Goal: Information Seeking & Learning: Learn about a topic

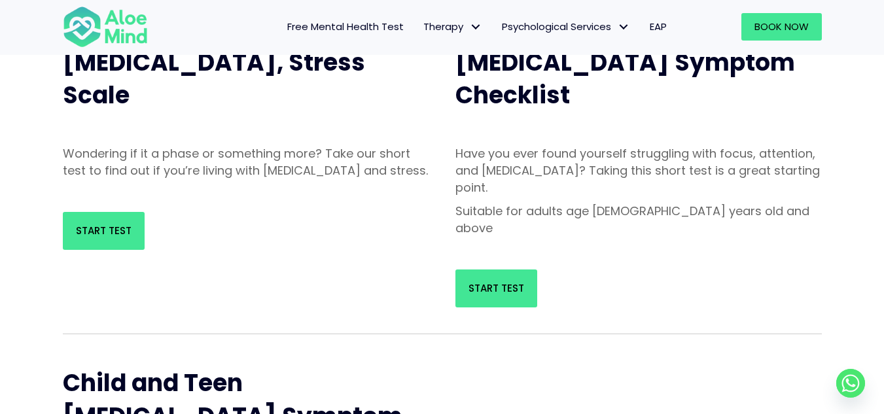
scroll to position [65, 0]
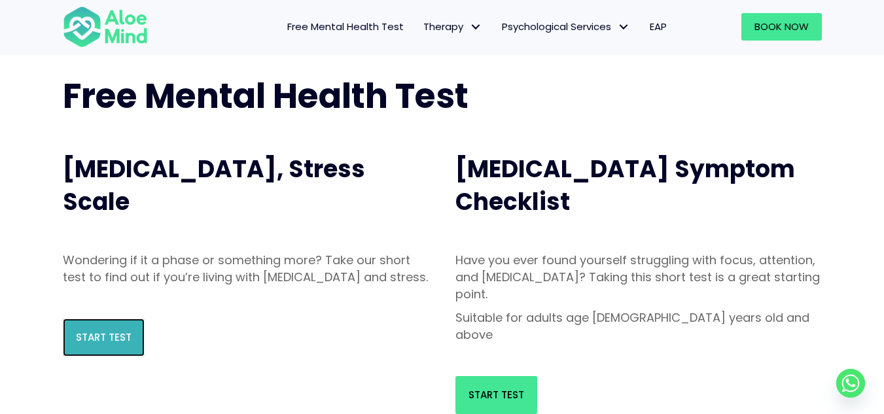
click at [135, 356] on link "Start Test" at bounding box center [104, 338] width 82 height 38
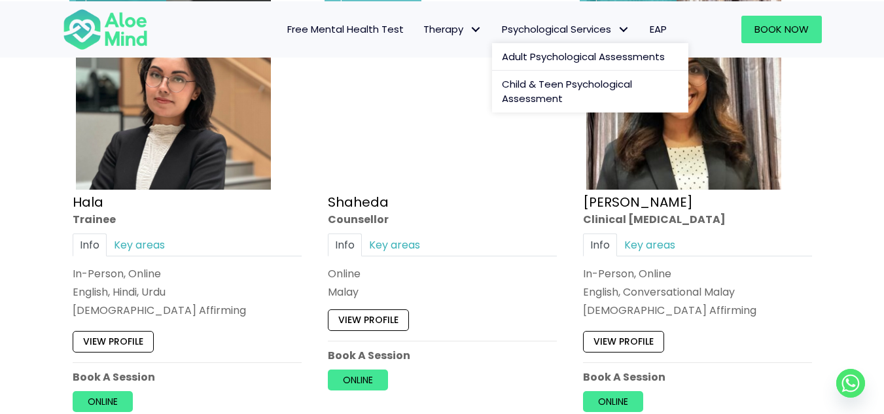
scroll to position [1244, 0]
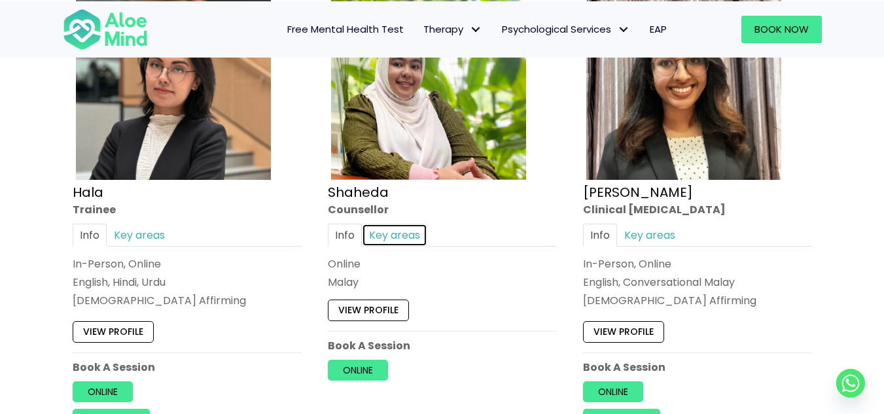
click at [413, 233] on link "Key areas" at bounding box center [394, 235] width 65 height 23
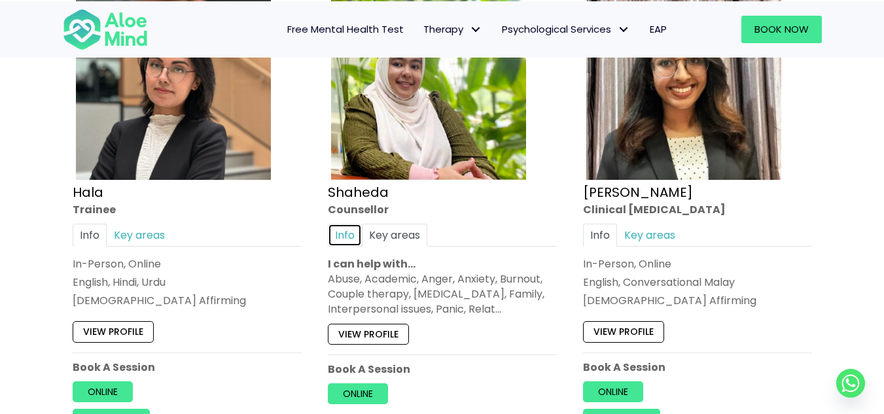
click at [348, 233] on link "Info" at bounding box center [345, 235] width 34 height 23
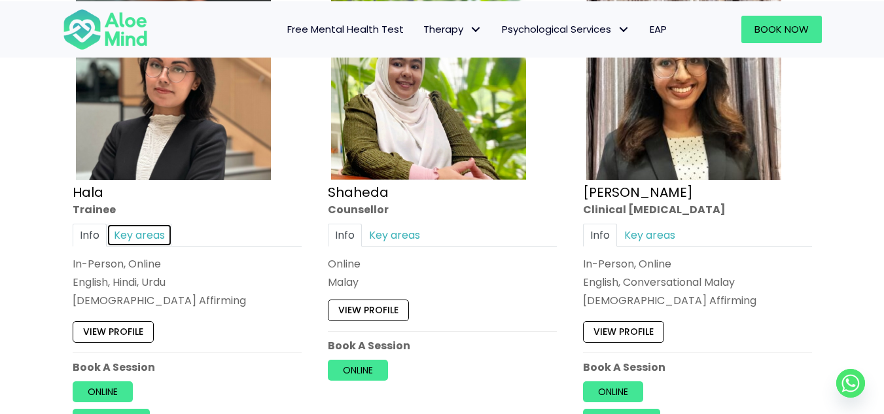
click at [139, 235] on link "Key areas" at bounding box center [139, 235] width 65 height 23
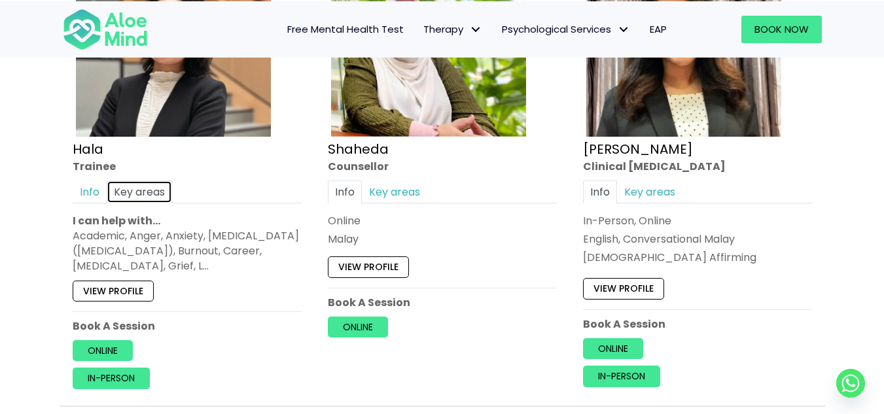
scroll to position [1309, 0]
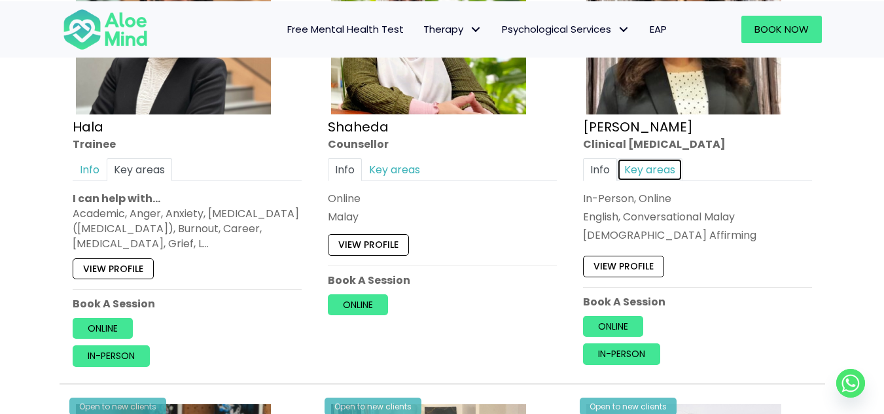
click at [651, 161] on link "Key areas" at bounding box center [649, 169] width 65 height 23
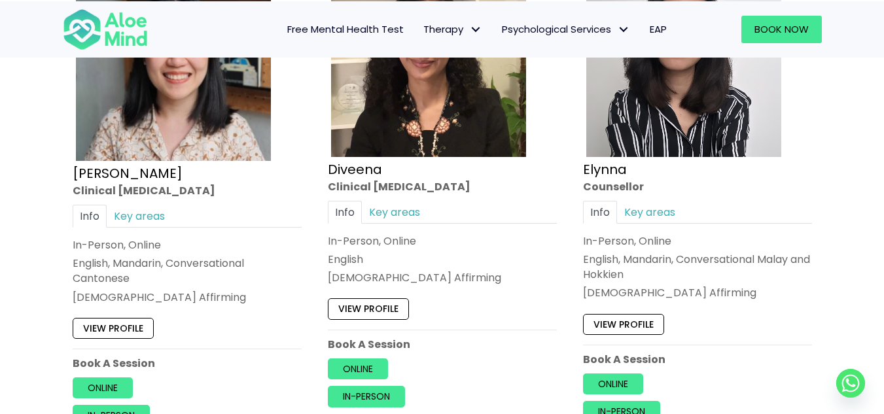
scroll to position [1767, 0]
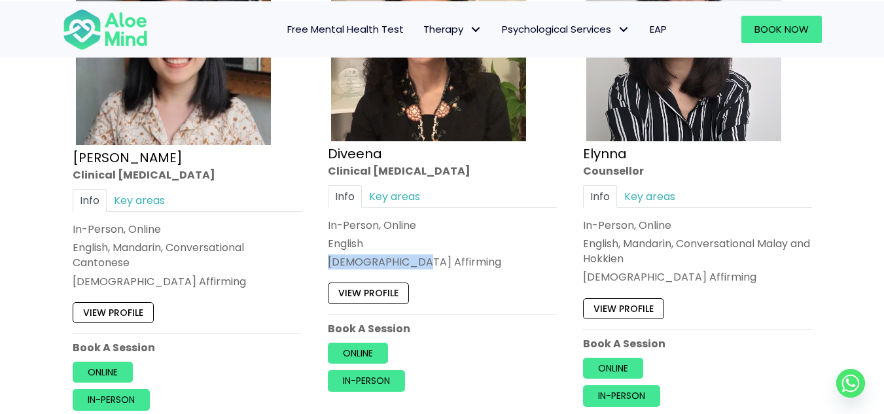
drag, startPoint x: 422, startPoint y: 263, endPoint x: 327, endPoint y: 259, distance: 94.3
click at [327, 259] on div "Open to new clients Diveena Clinical psychologist Info Key areas In-Person, Onl…" at bounding box center [442, 167] width 249 height 469
copy div "LGBTQ Affirming"
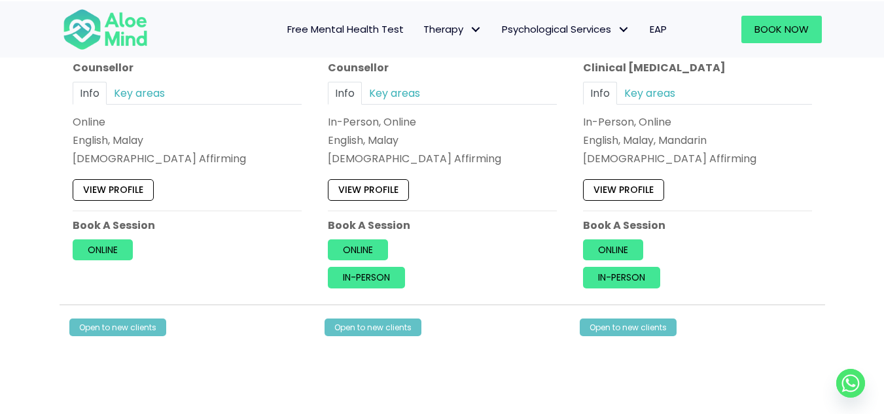
scroll to position [3535, 0]
